Goal: Obtain resource: Download file/media

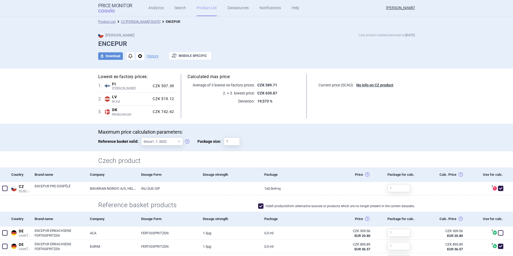
click at [203, 8] on link "Product List" at bounding box center [207, 8] width 20 height 16
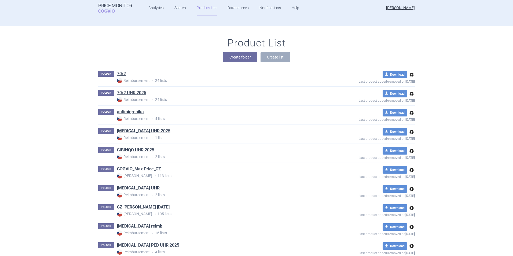
scroll to position [67, 0]
click at [155, 206] on link "CZ [PERSON_NAME] [DATE]" at bounding box center [143, 207] width 53 height 6
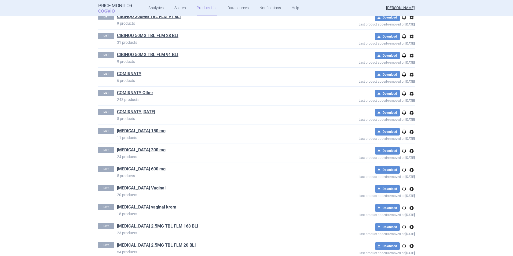
scroll to position [316, 0]
click at [179, 8] on link "Search" at bounding box center [180, 8] width 12 height 16
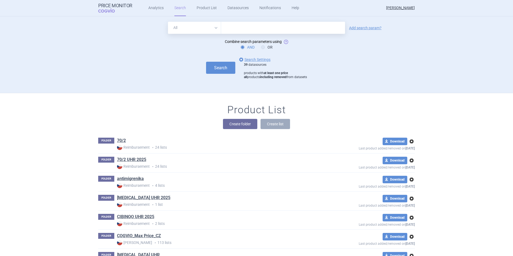
click at [237, 27] on input "text" at bounding box center [283, 28] width 124 height 12
type input "[MEDICAL_DATA]"
click button "Search" at bounding box center [220, 68] width 29 height 12
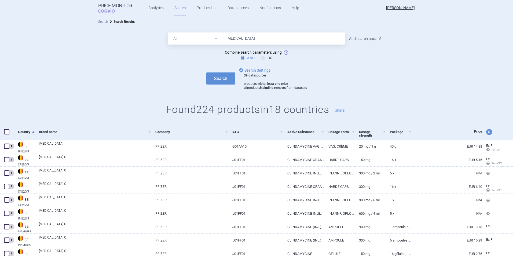
click at [368, 39] on link "Add search param?" at bounding box center [365, 39] width 32 height 4
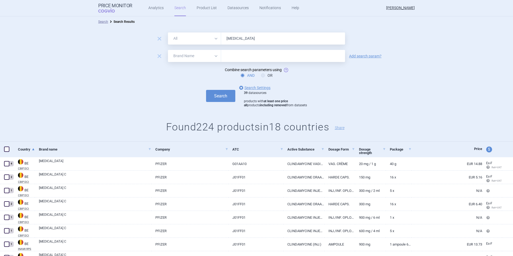
click at [211, 56] on select "All Brand Name ATC Company Active Substance Country Newer than" at bounding box center [194, 56] width 53 height 12
select select "newerThan"
click at [168, 50] on select "All Brand Name ATC Company Active Substance Country Newer than" at bounding box center [194, 56] width 53 height 12
click at [233, 57] on input "text" at bounding box center [283, 56] width 124 height 12
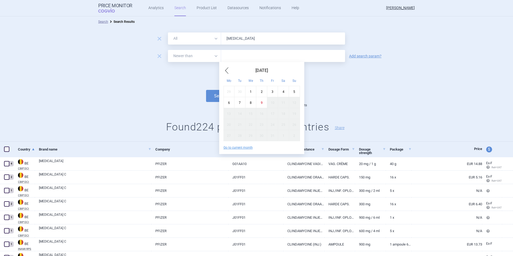
click at [226, 70] on span "Previous Month" at bounding box center [226, 70] width 6 height 9
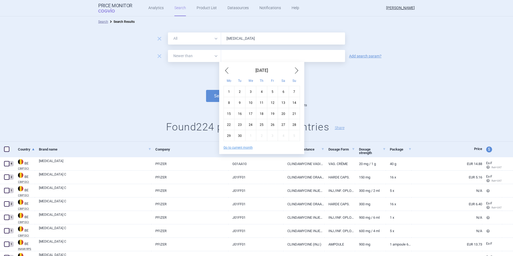
click at [226, 70] on span "Previous Month" at bounding box center [226, 70] width 6 height 9
click at [240, 124] on div "20" at bounding box center [239, 124] width 11 height 11
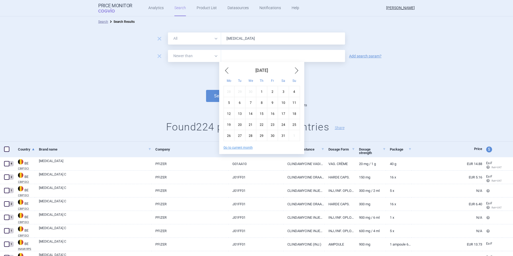
type input "20. 5. 2025"
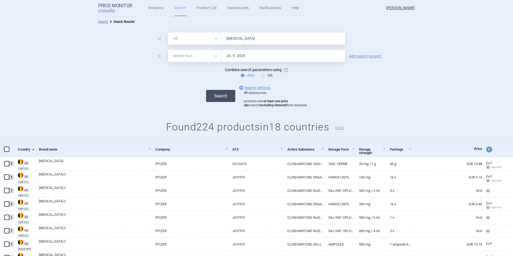
click at [219, 94] on button "Search" at bounding box center [220, 96] width 29 height 12
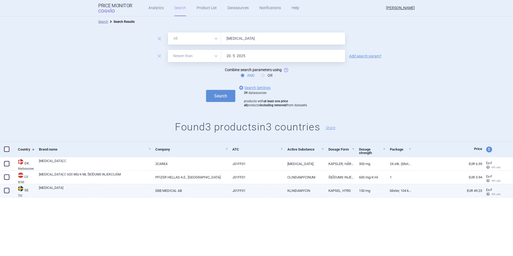
click at [403, 189] on link "Blister, 104 kapslar" at bounding box center [399, 190] width 26 height 13
select select "EUR"
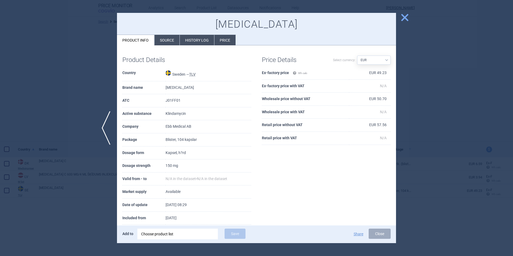
click at [405, 14] on span "close" at bounding box center [404, 17] width 9 height 9
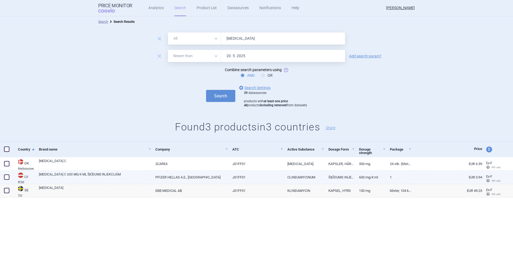
click at [6, 178] on span at bounding box center [6, 176] width 5 height 5
checkbox input "true"
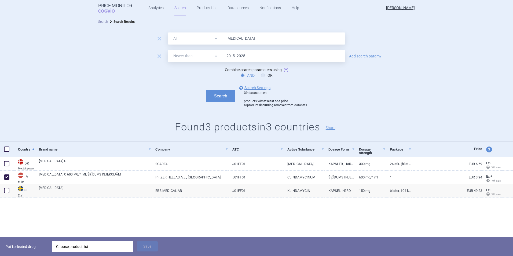
click at [94, 248] on div "Choose product list" at bounding box center [92, 246] width 73 height 11
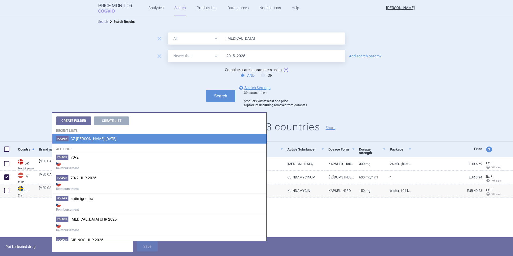
click at [102, 139] on span "CZ [PERSON_NAME] [DATE]" at bounding box center [94, 138] width 46 height 4
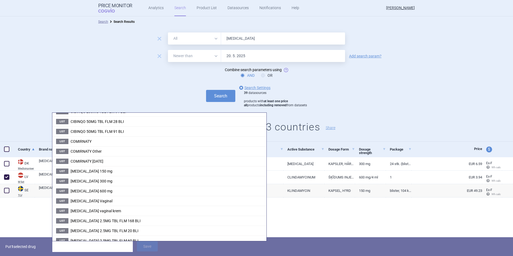
scroll to position [170, 0]
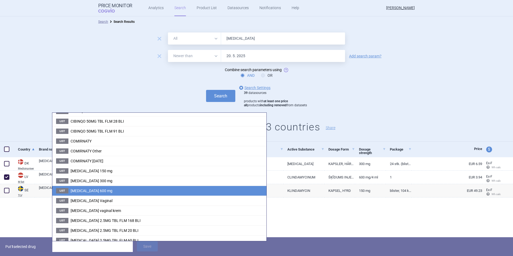
click at [96, 190] on span "[MEDICAL_DATA] 600 mg" at bounding box center [92, 191] width 42 height 4
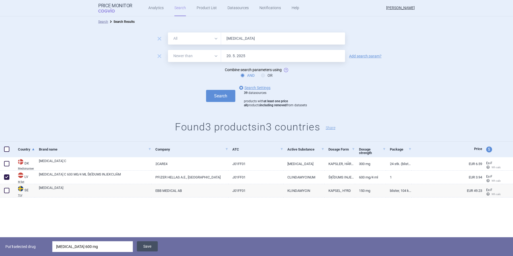
click at [147, 244] on button "Save" at bounding box center [147, 246] width 21 height 10
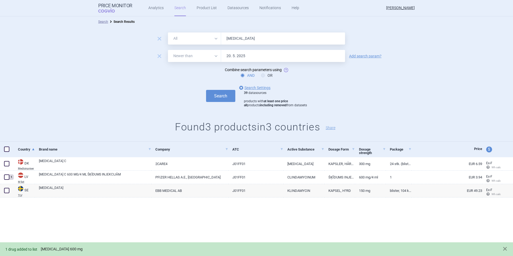
click at [63, 248] on link "[MEDICAL_DATA] 600 mg" at bounding box center [62, 249] width 42 height 5
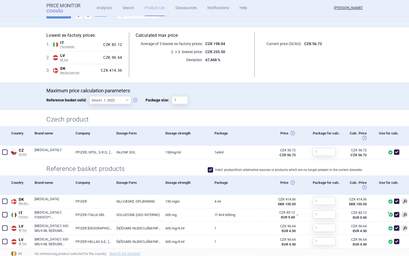
scroll to position [39, 0]
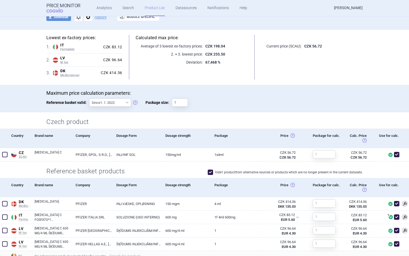
select select "newerThan"
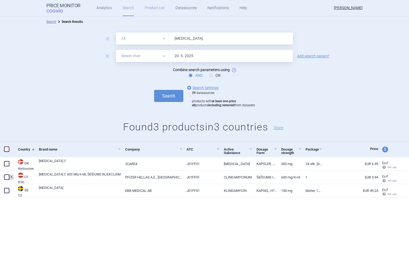
click at [153, 9] on link "Product List" at bounding box center [155, 8] width 20 height 16
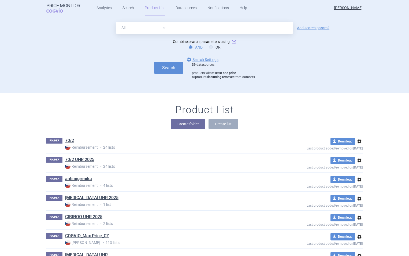
scroll to position [77, 0]
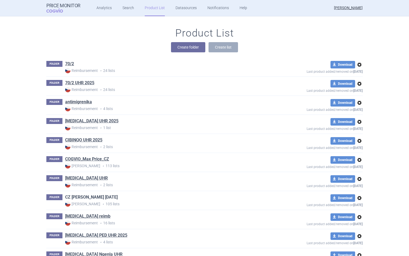
click at [96, 197] on link "CZ [PERSON_NAME] [DATE]" at bounding box center [91, 197] width 53 height 6
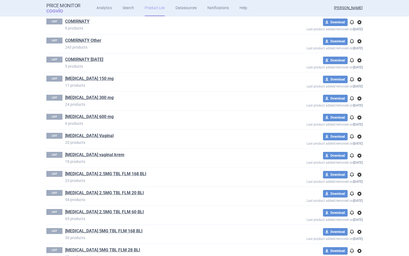
scroll to position [368, 0]
click at [85, 79] on link "[MEDICAL_DATA] 150 mg" at bounding box center [89, 78] width 49 height 6
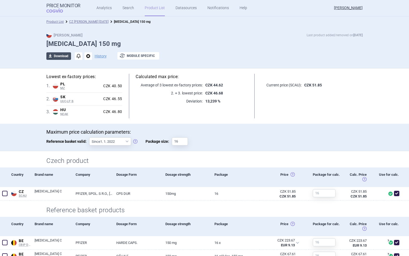
click at [60, 55] on button "download Download" at bounding box center [58, 56] width 25 height 8
select select "EUR"
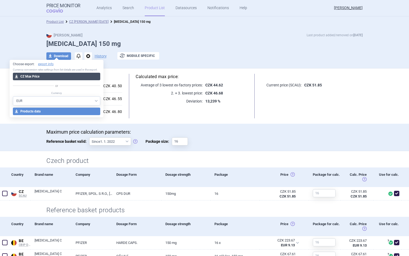
click at [74, 78] on button "download CZ Max Price" at bounding box center [57, 77] width 88 height 8
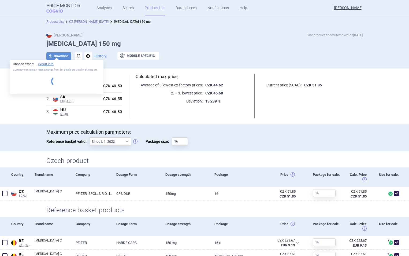
select select "EUR"
